Goal: Information Seeking & Learning: Learn about a topic

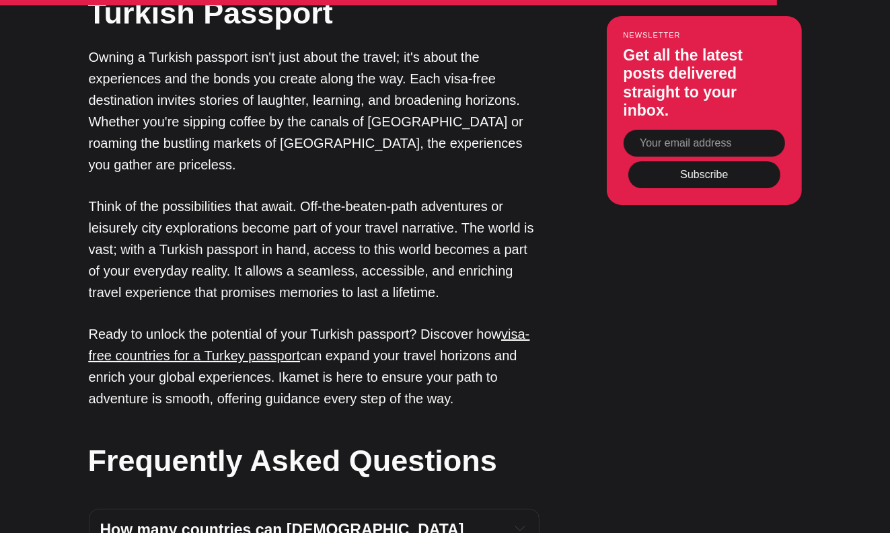
scroll to position [4306, 0]
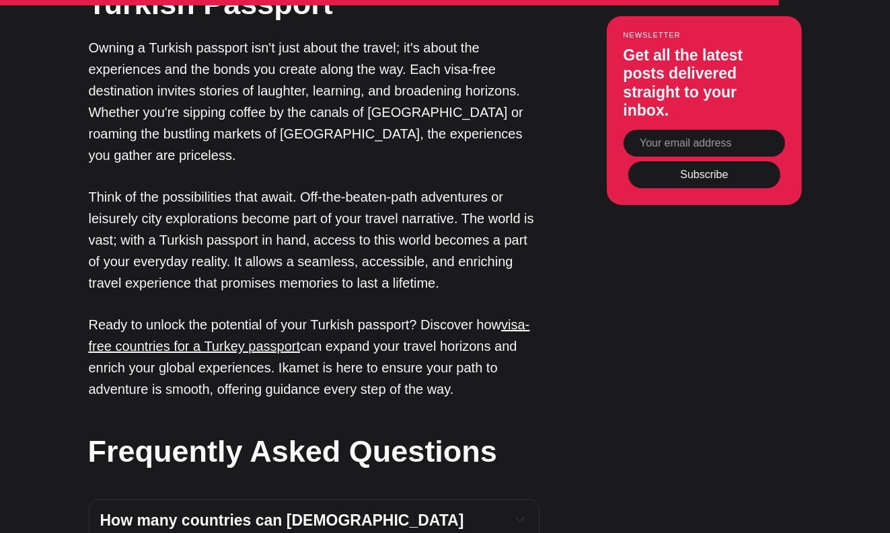
click at [246, 314] on p "Ready to unlock the potential of your Turkish passport? Discover how visa-free …" at bounding box center [314, 357] width 451 height 86
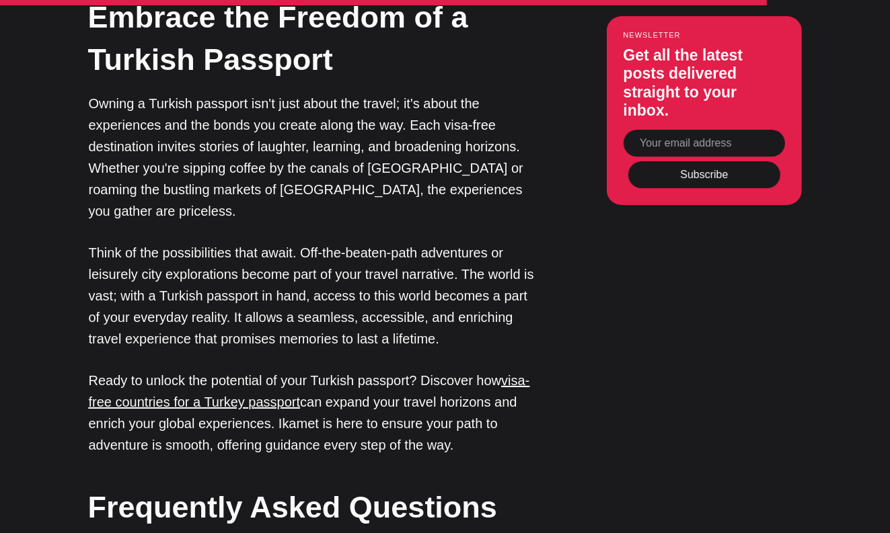
scroll to position [4246, 0]
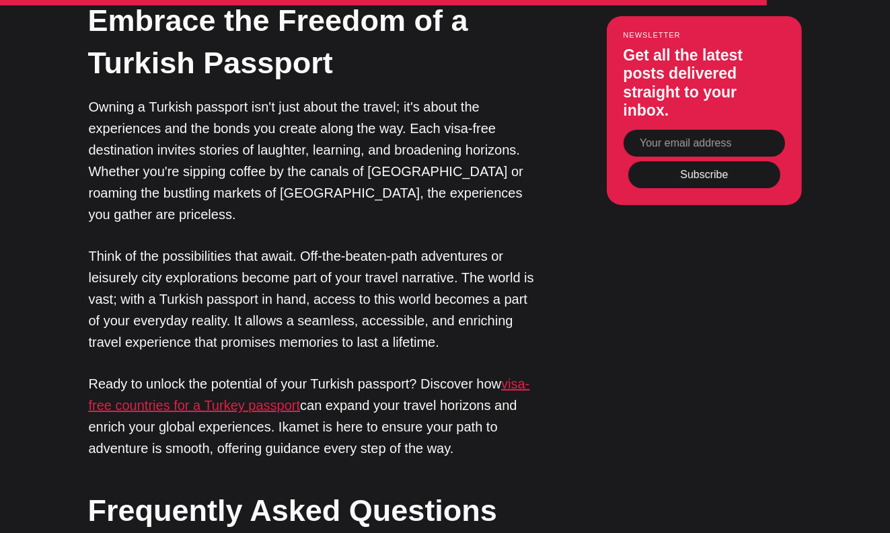
click at [514, 377] on u "visa-free countries for a Turkey passport" at bounding box center [309, 395] width 441 height 36
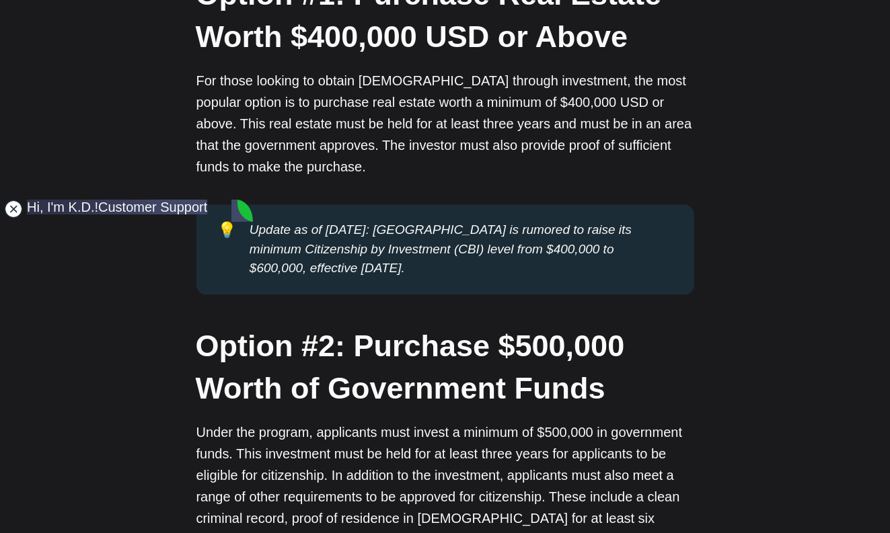
click at [15, 212] on jdiv at bounding box center [13, 209] width 19 height 19
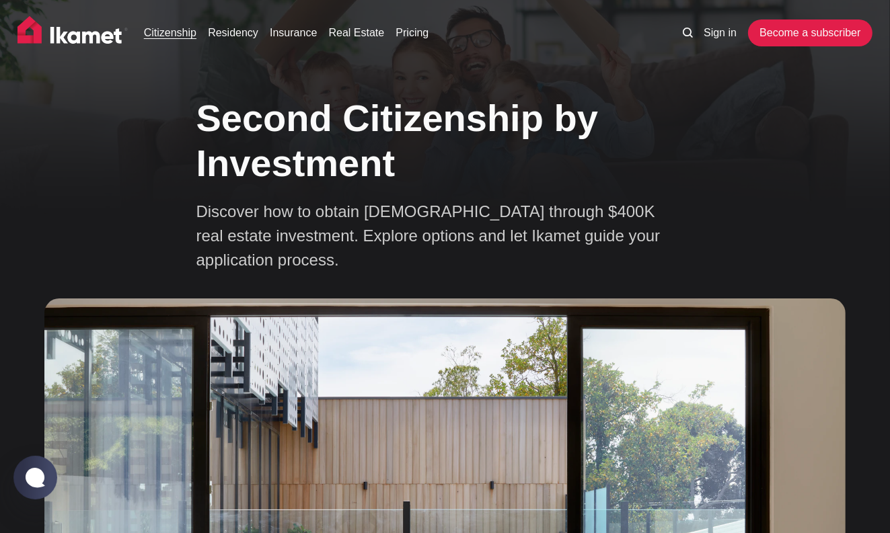
click at [89, 34] on img at bounding box center [72, 33] width 110 height 34
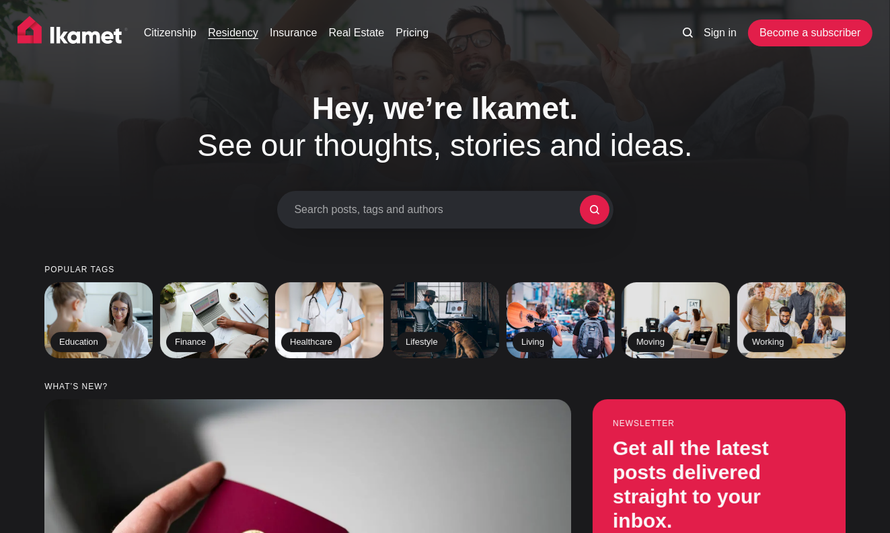
click at [242, 33] on link "Residency" at bounding box center [233, 33] width 50 height 16
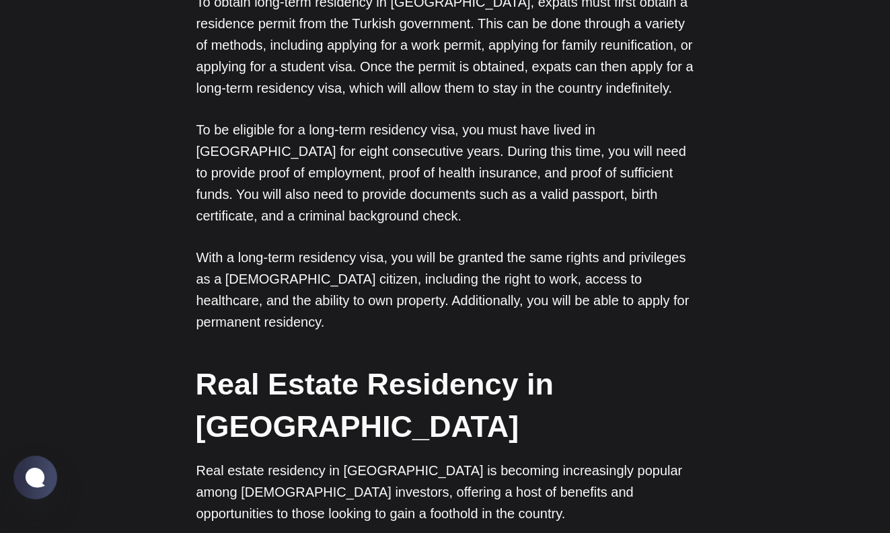
scroll to position [1558, 0]
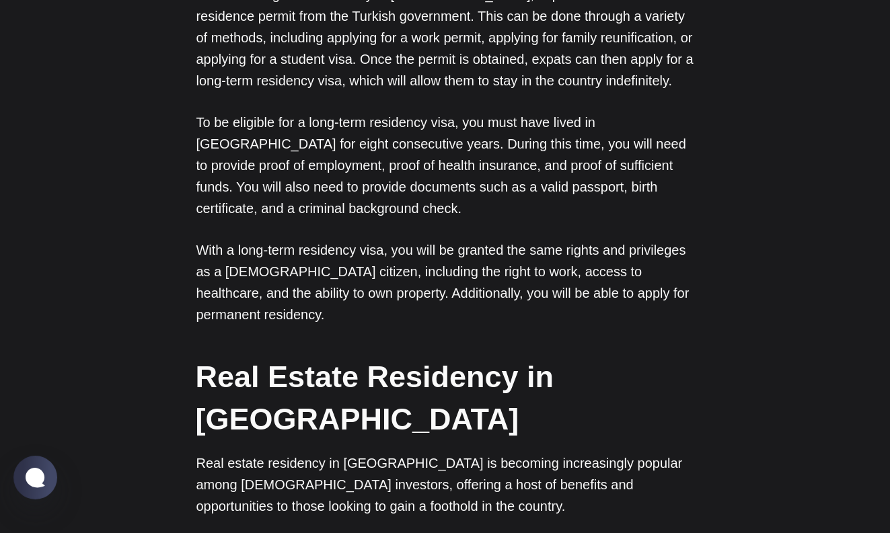
copy div "Citizenship Residency Insurance Real Estate Pricing Sign in Become a subscriber…"
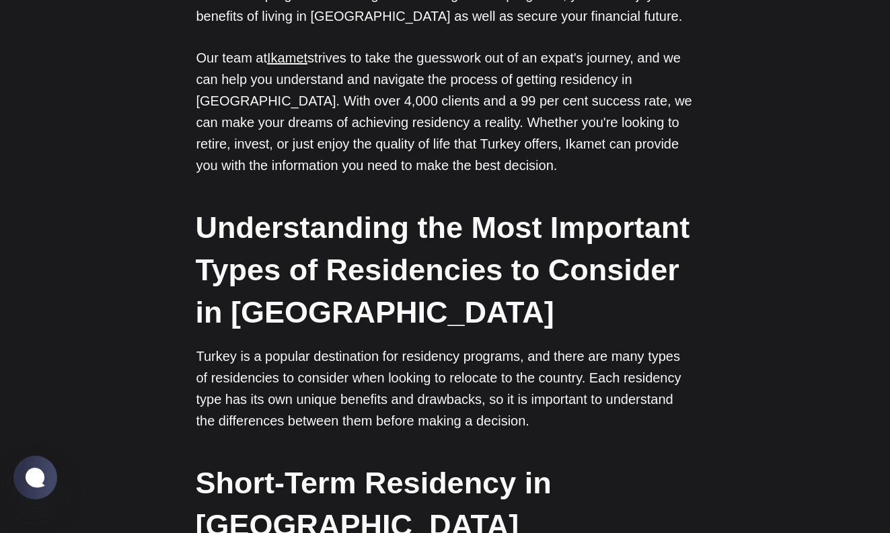
scroll to position [0, 0]
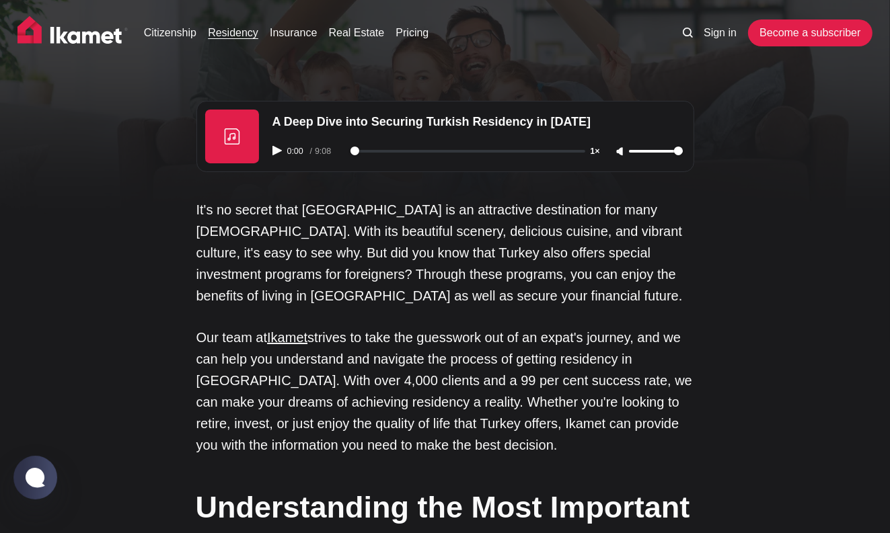
click at [275, 153] on icon "Play audio" at bounding box center [276, 150] width 9 height 9
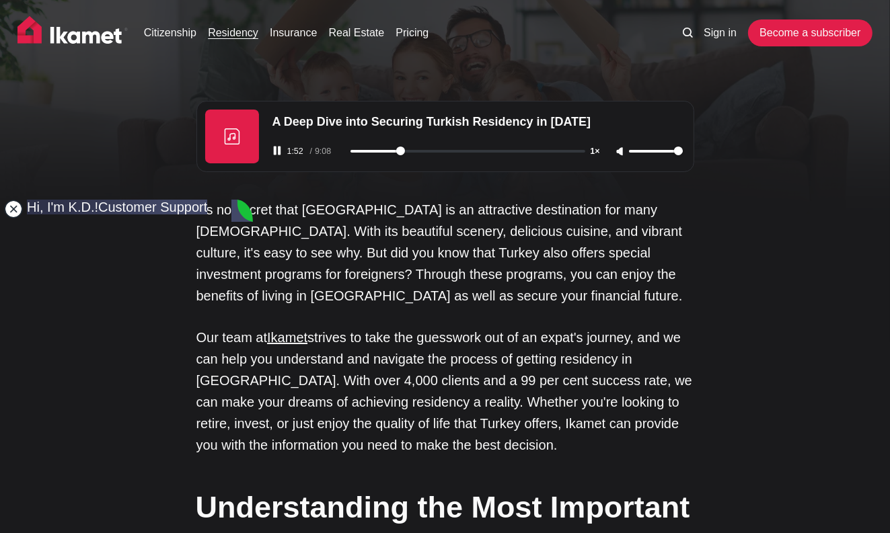
click at [13, 211] on jdiv at bounding box center [13, 209] width 19 height 19
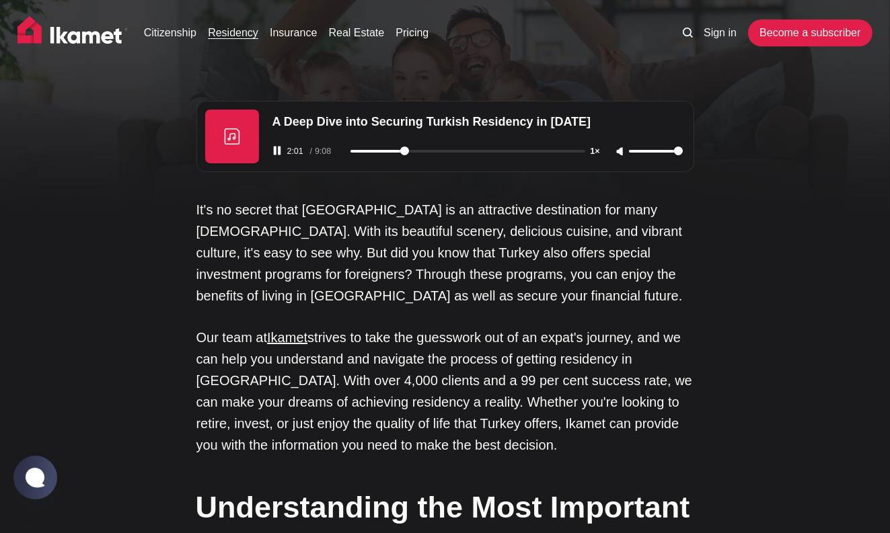
type input "122"
click at [274, 155] on rect "Pause audio" at bounding box center [274, 151] width 3 height 9
